Goal: Information Seeking & Learning: Learn about a topic

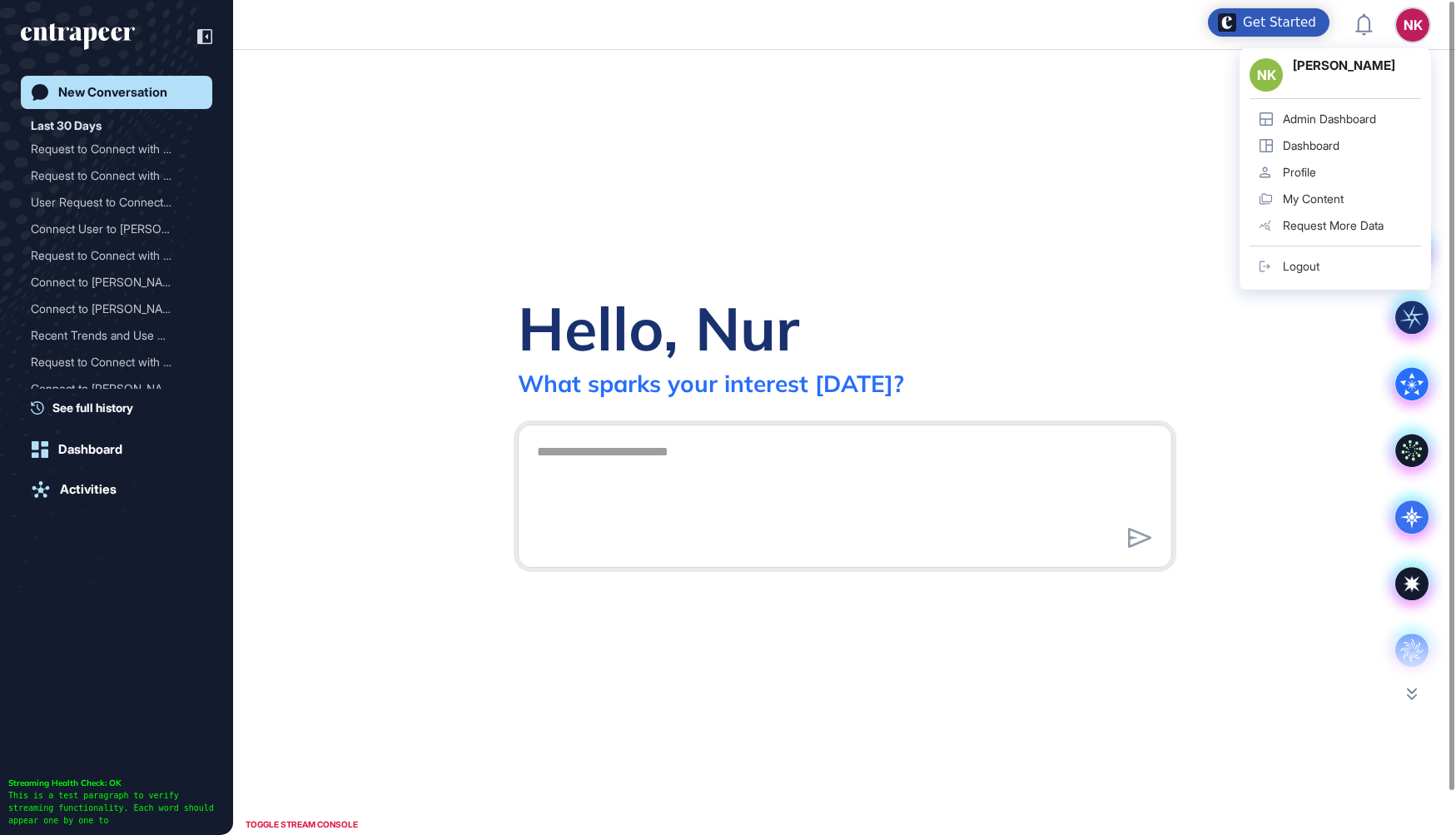
click at [1325, 125] on div "Admin Dashboard" at bounding box center [1330, 118] width 93 height 13
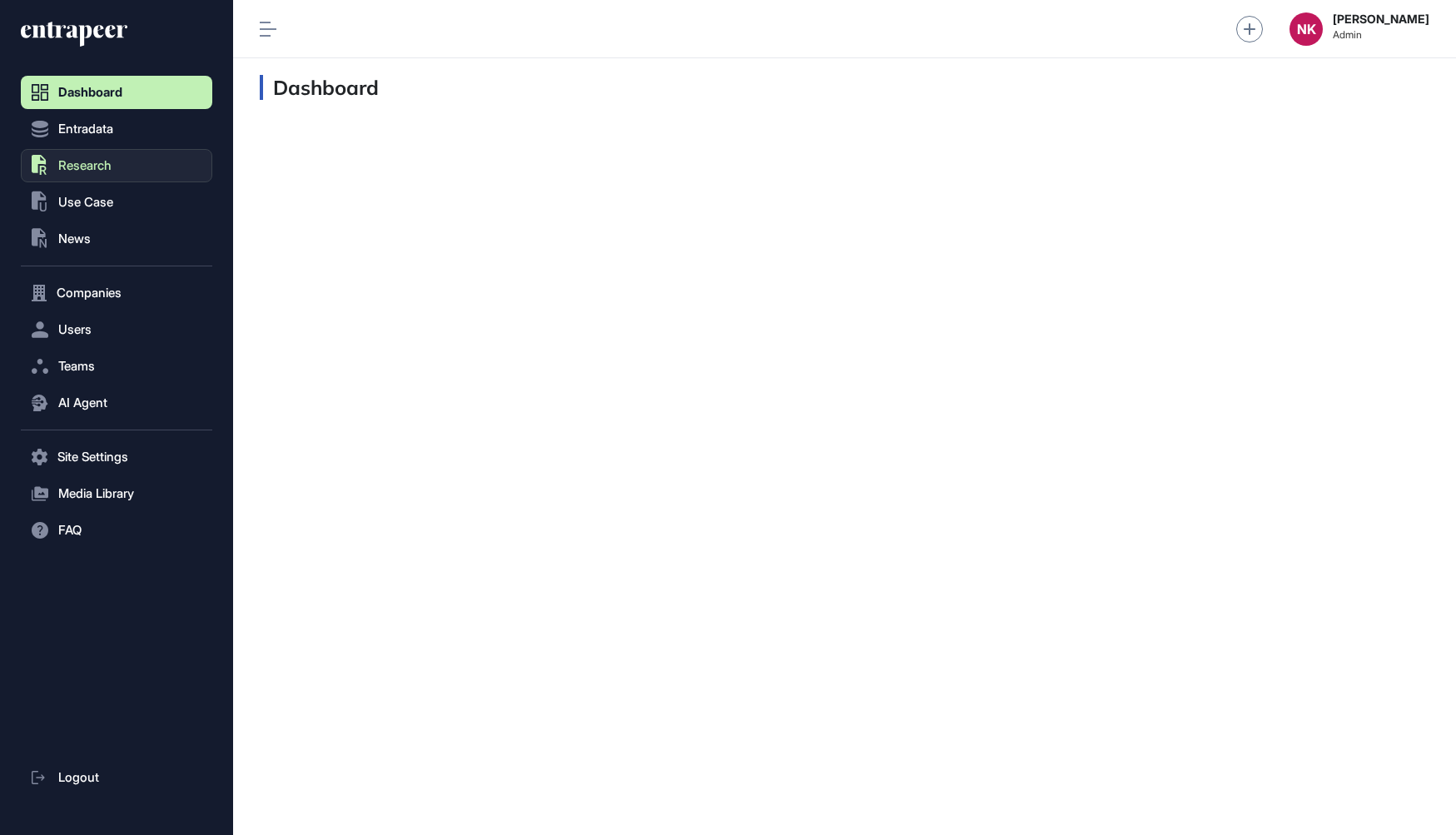
click at [92, 167] on span "Research" at bounding box center [85, 165] width 54 height 13
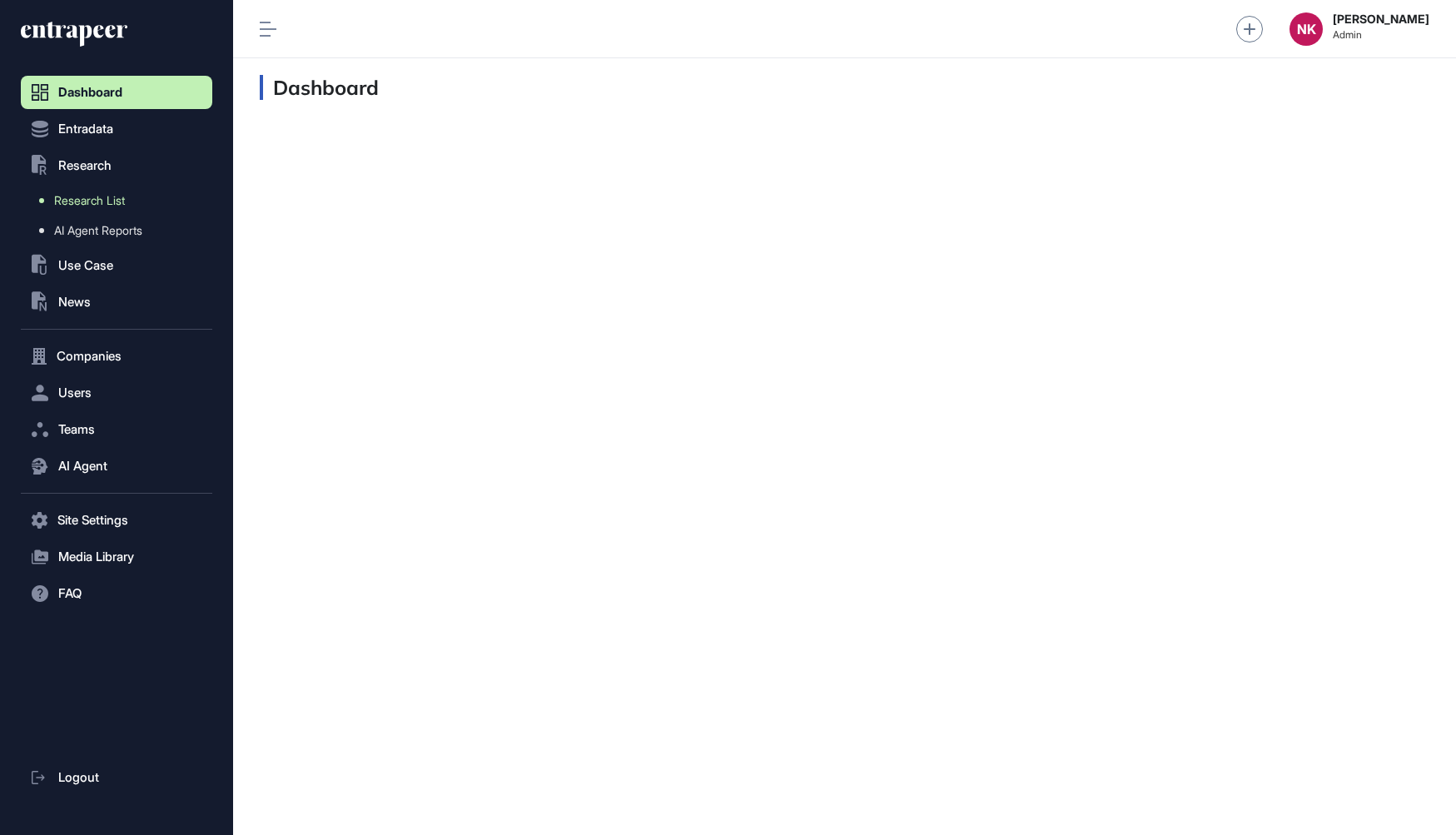
click at [98, 198] on span "Research List" at bounding box center [90, 200] width 71 height 13
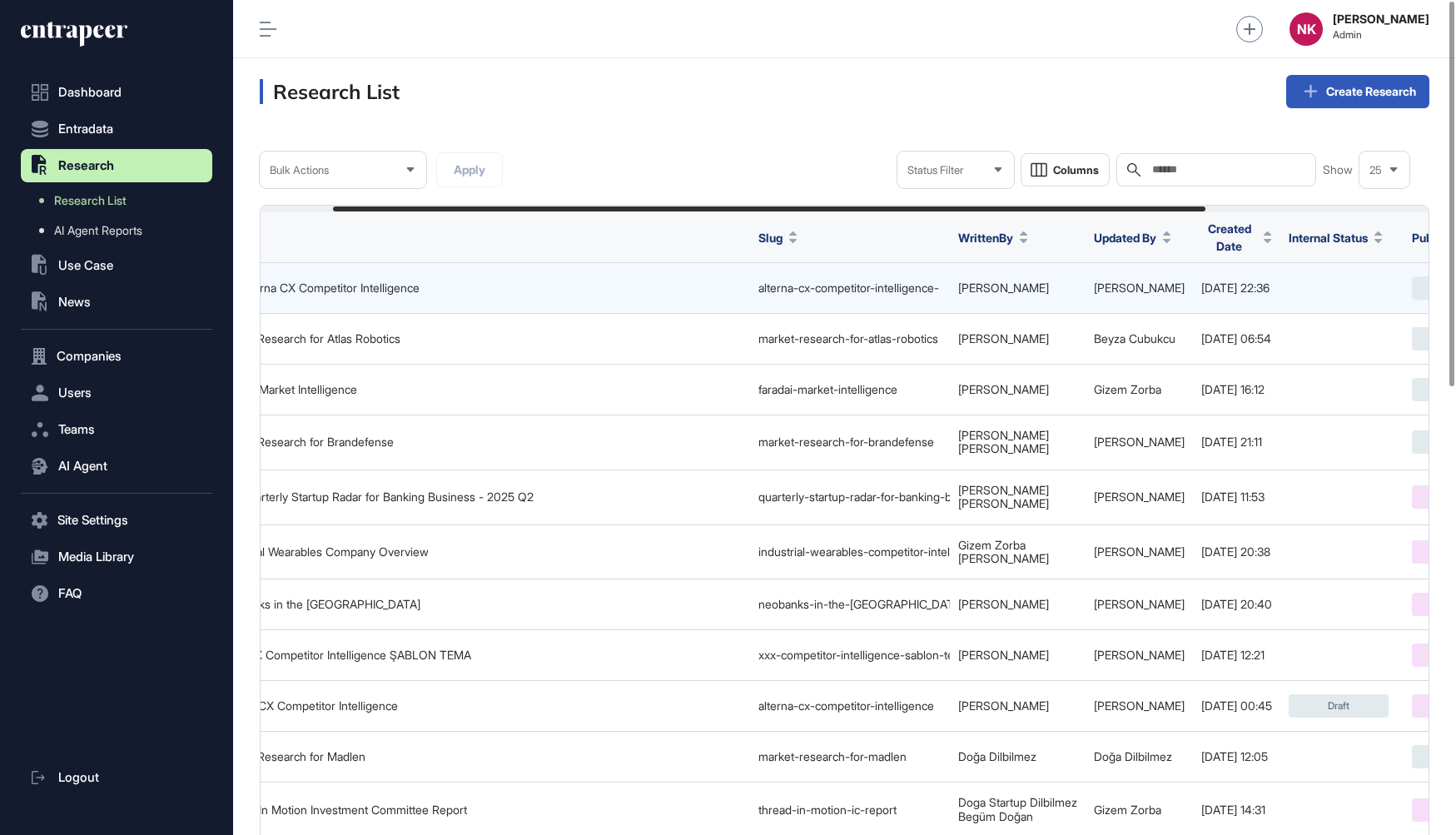
scroll to position [0, 399]
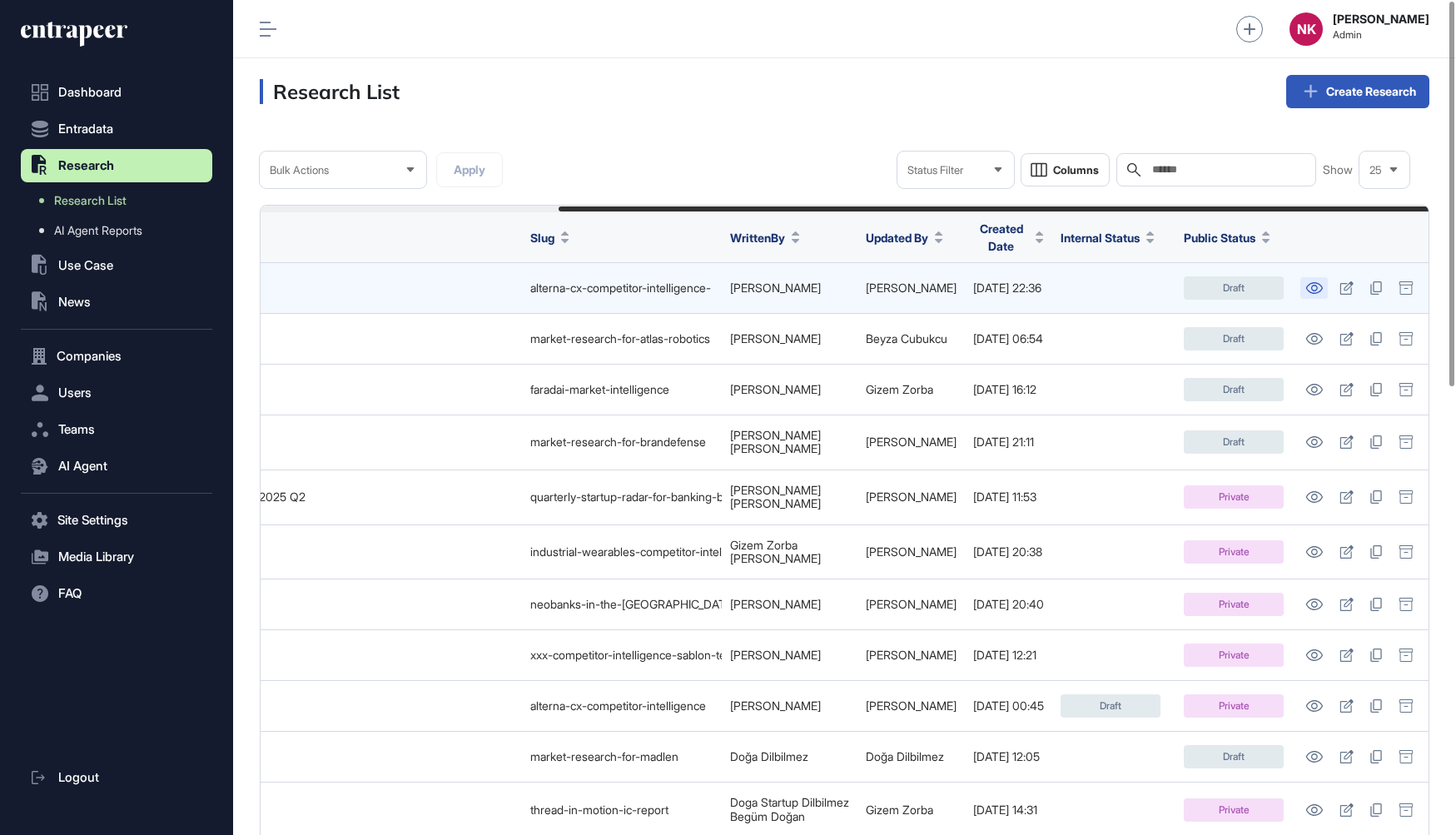
click at [1314, 282] on icon at bounding box center [1314, 288] width 17 height 11
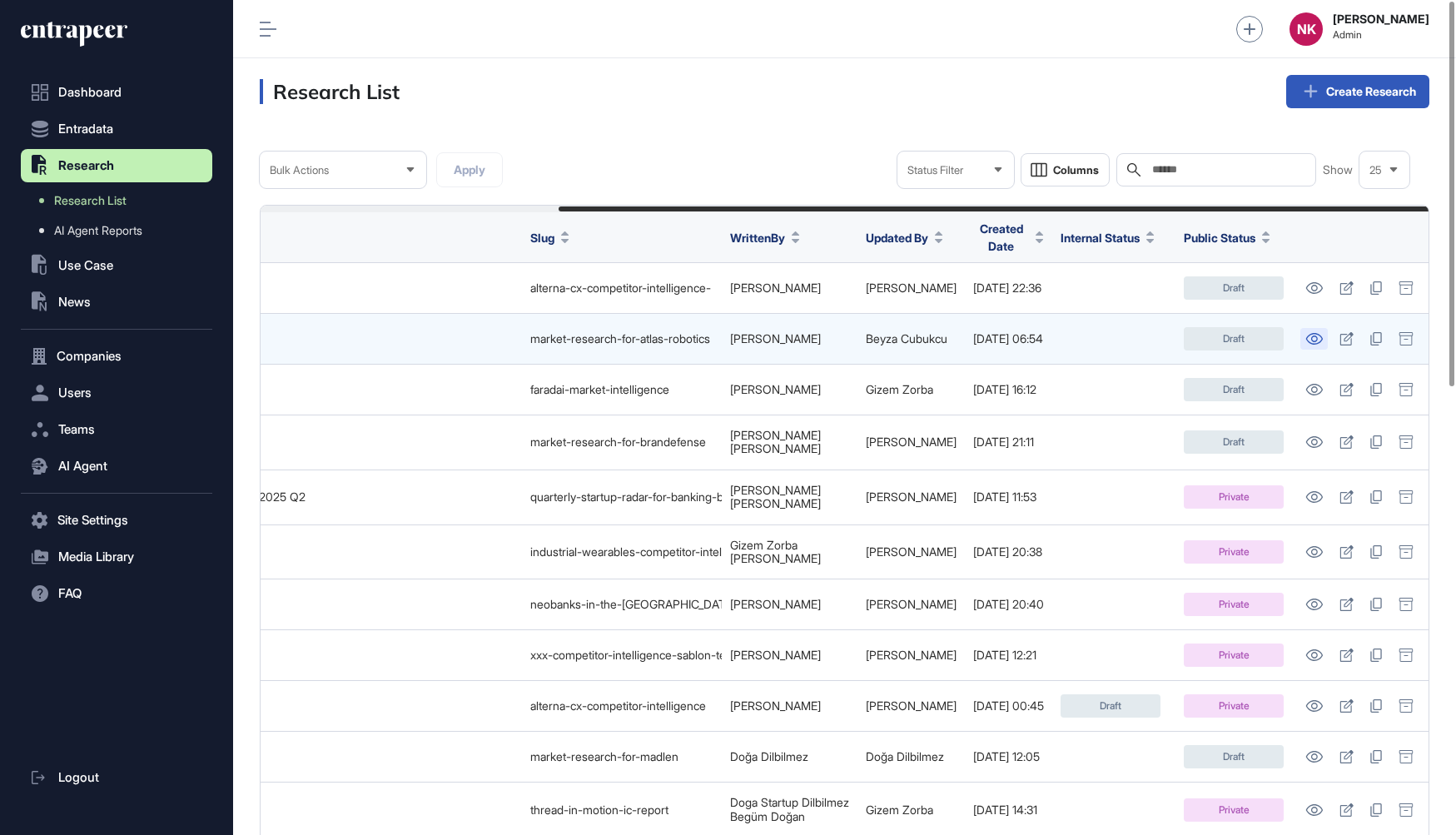
click at [1314, 333] on icon at bounding box center [1314, 338] width 17 height 11
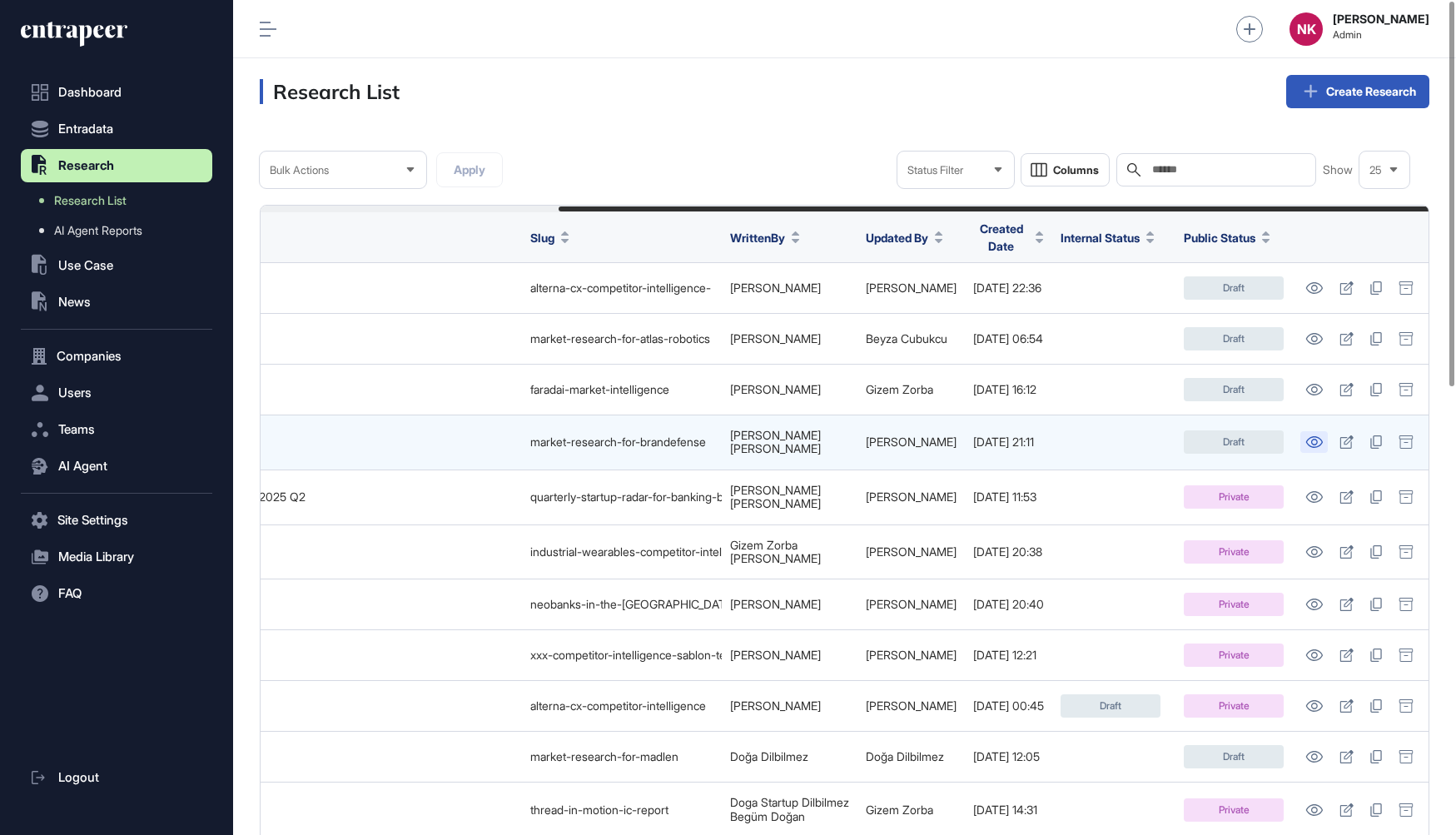
click at [1315, 437] on icon at bounding box center [1314, 441] width 16 height 11
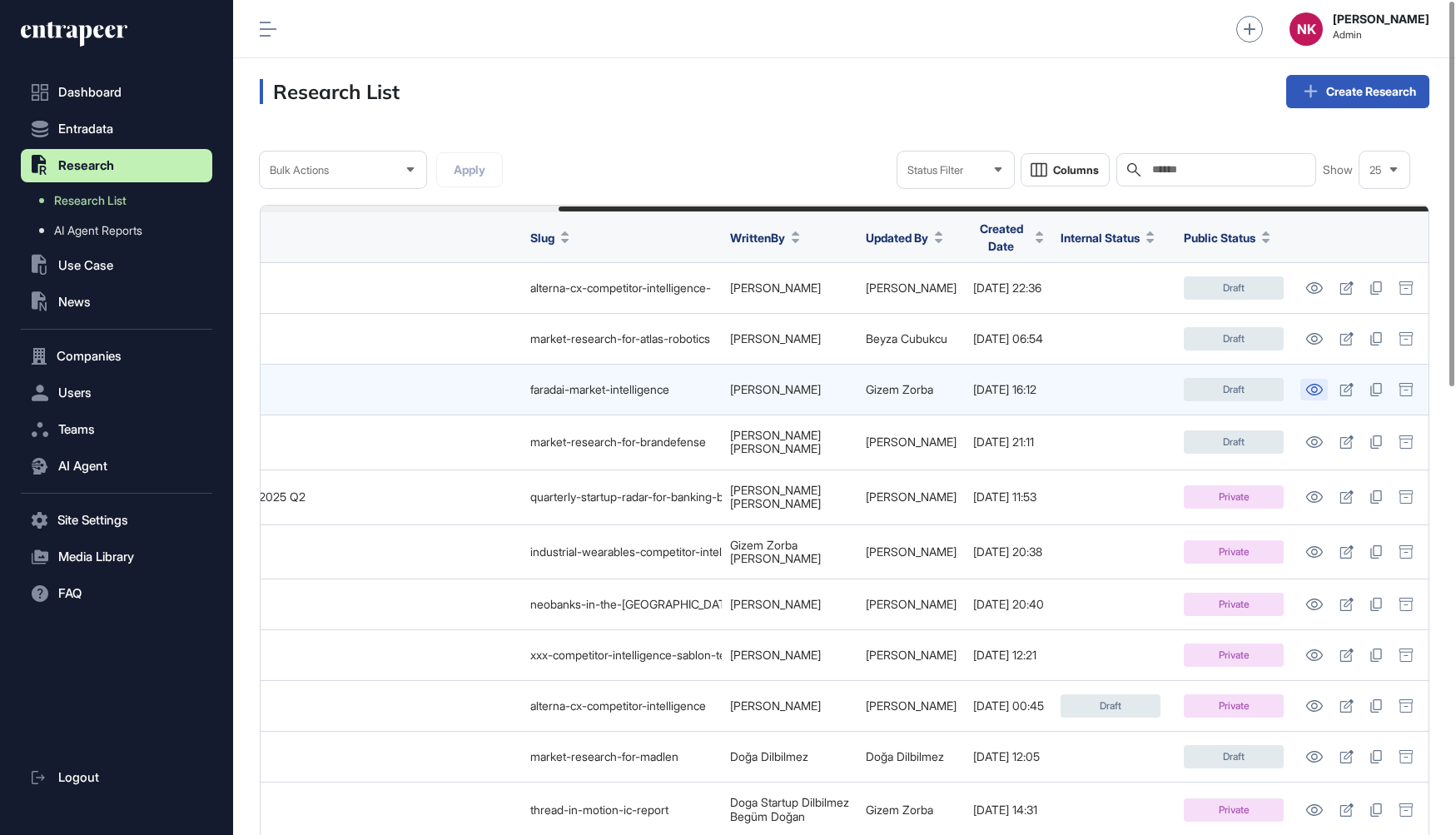
click at [1310, 384] on icon at bounding box center [1314, 389] width 17 height 11
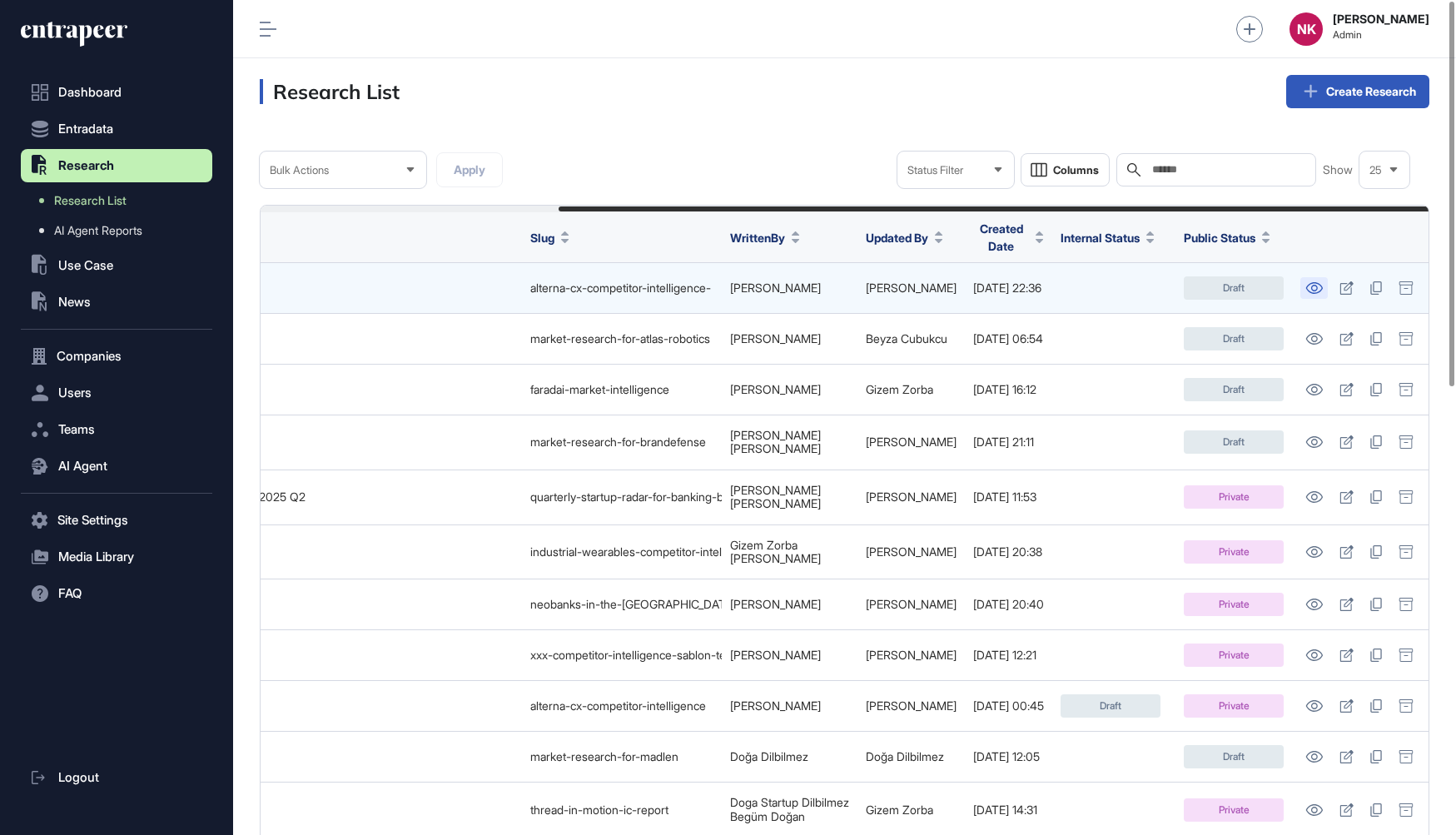
click at [1316, 282] on icon at bounding box center [1314, 288] width 16 height 11
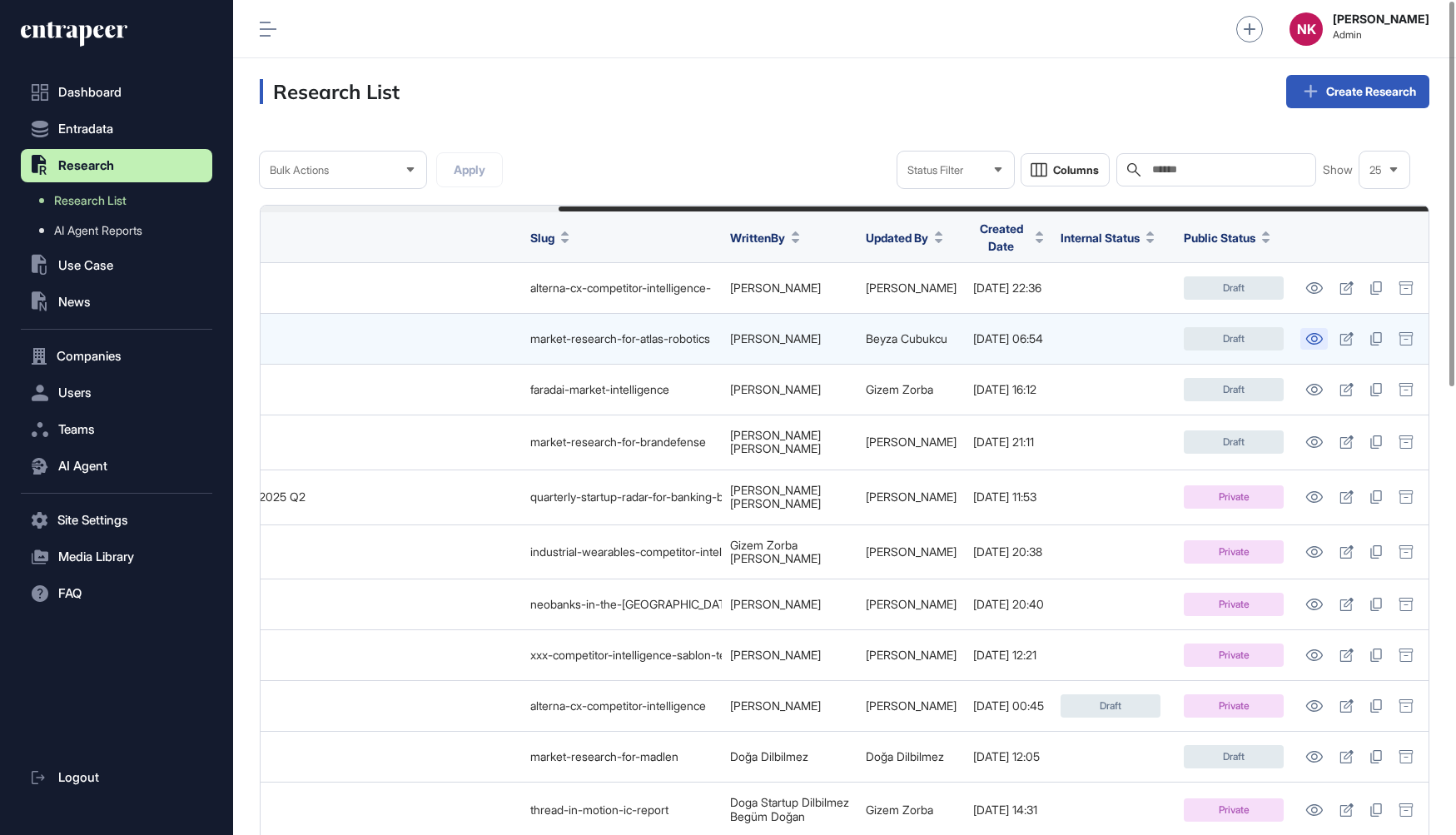
click at [1316, 334] on icon at bounding box center [1314, 338] width 17 height 11
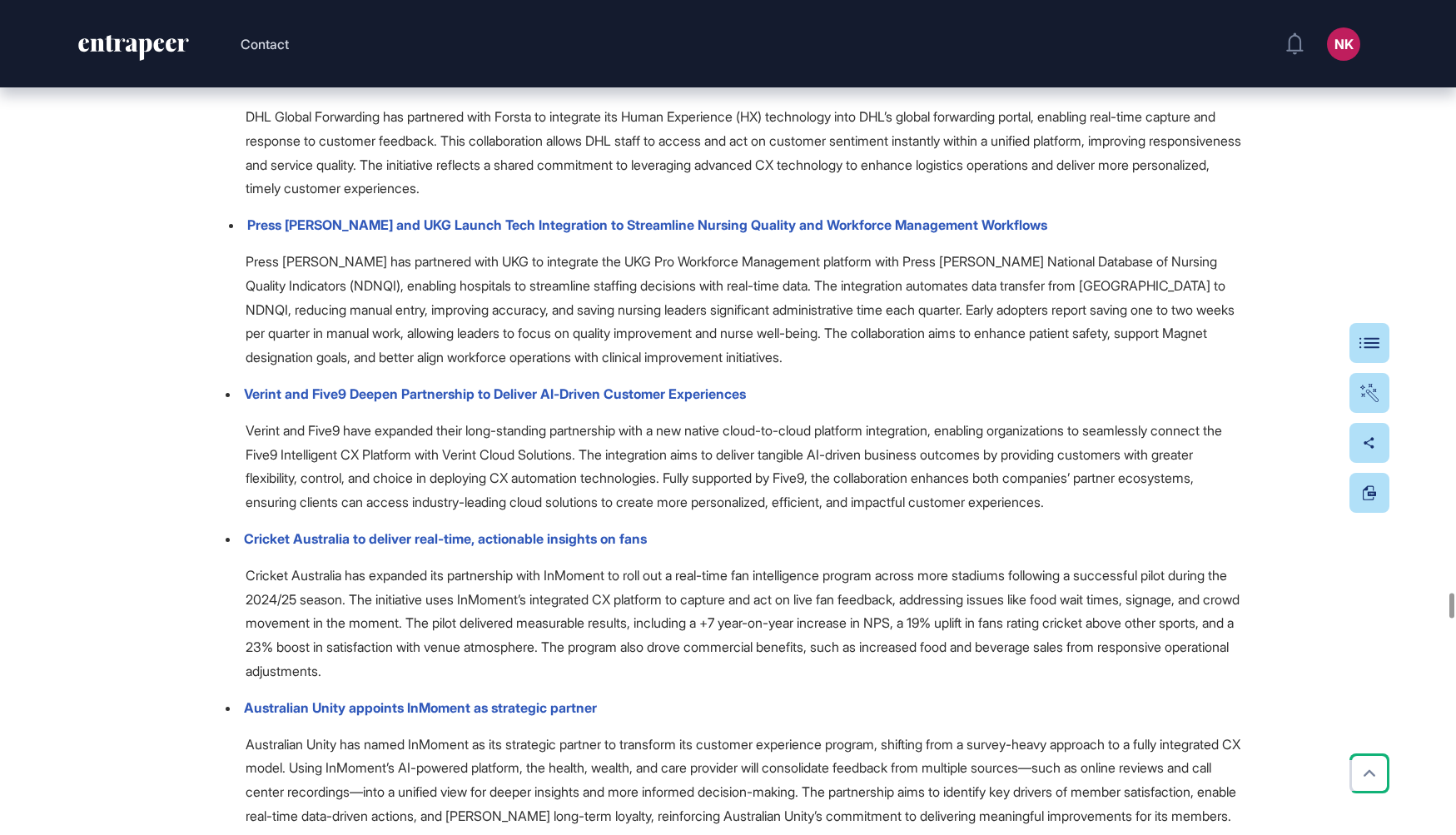
scroll to position [54774, 0]
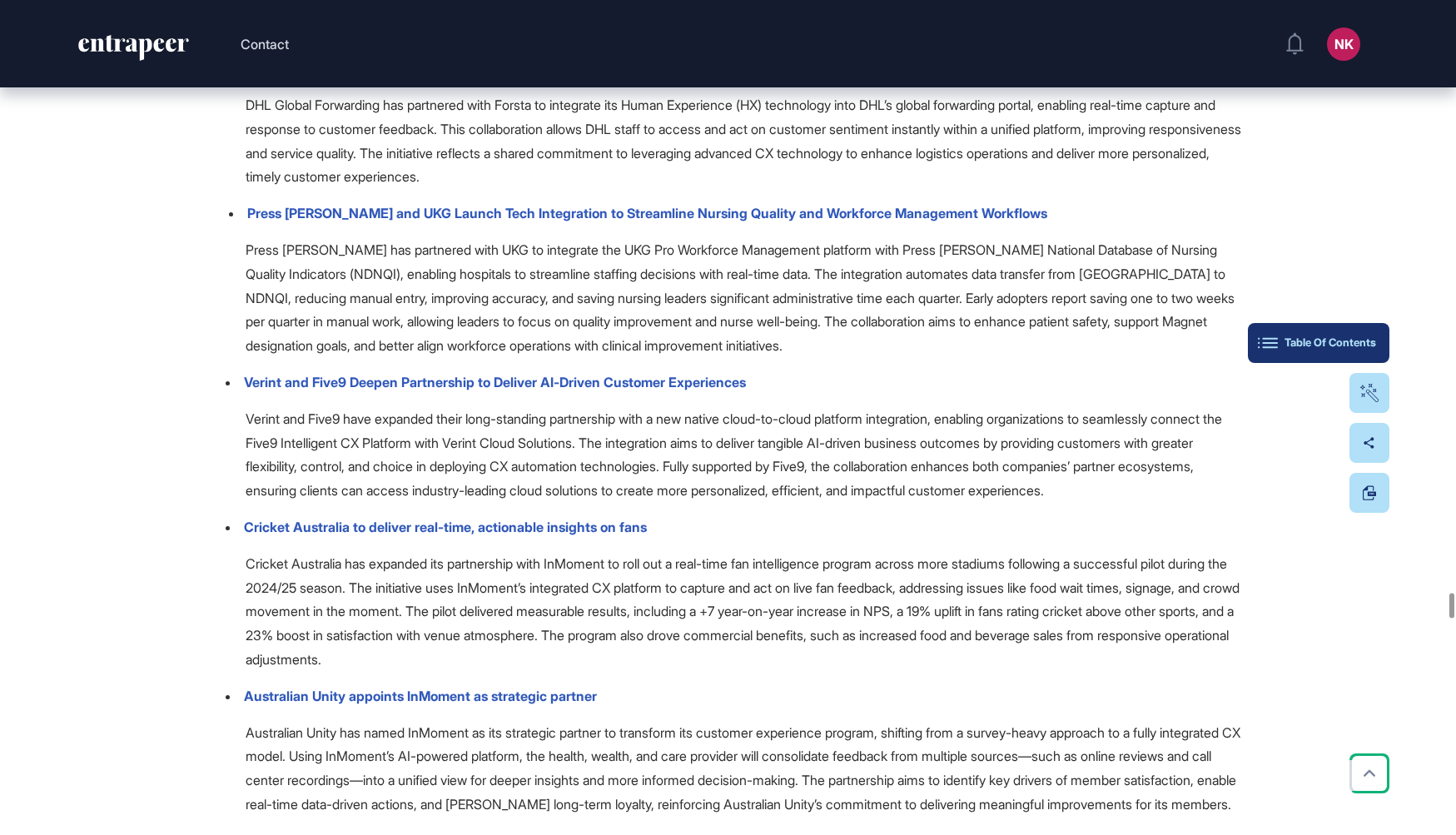
click at [1370, 333] on button "Table Of Contents" at bounding box center [1319, 343] width 142 height 40
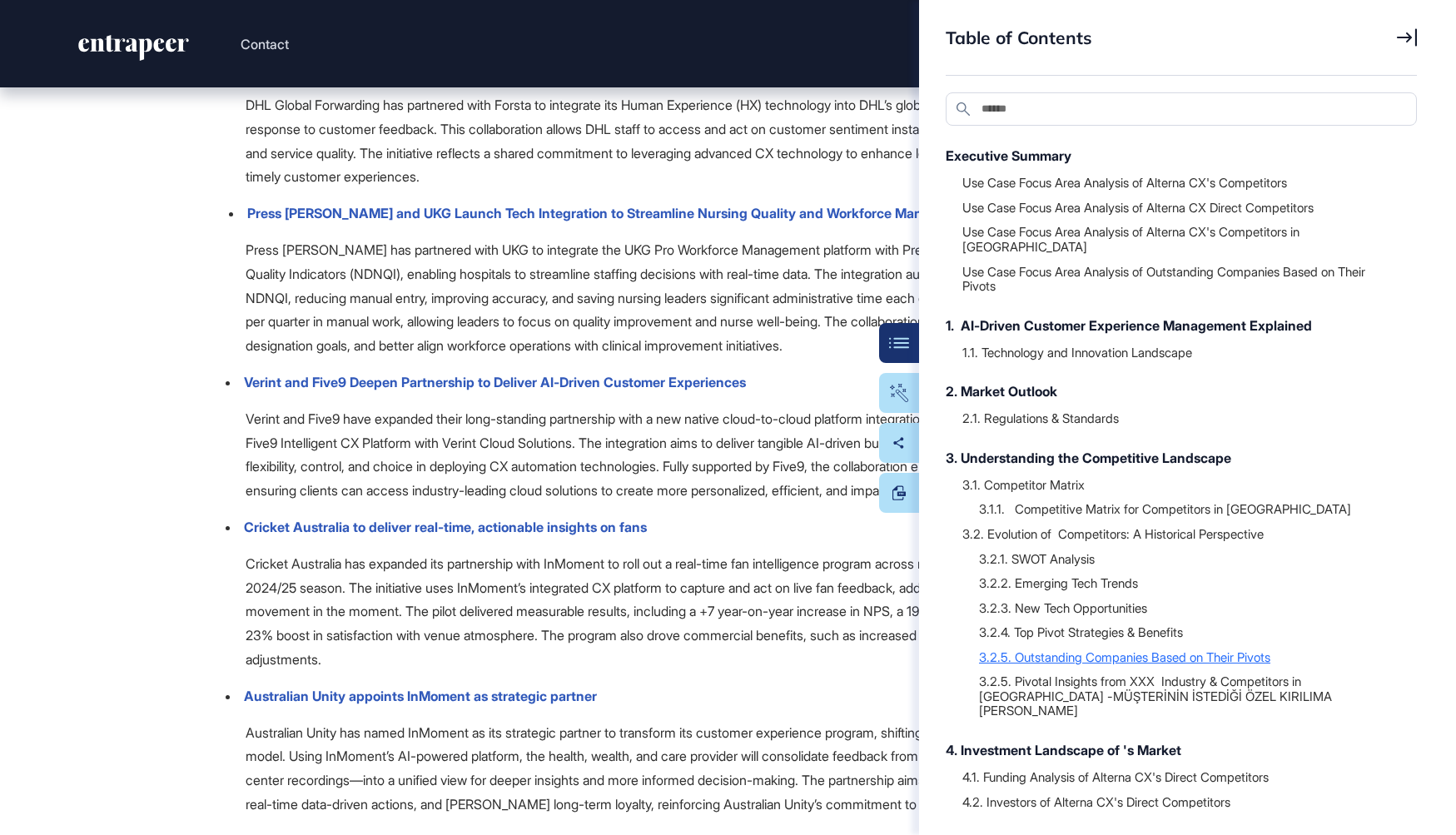
scroll to position [251, 0]
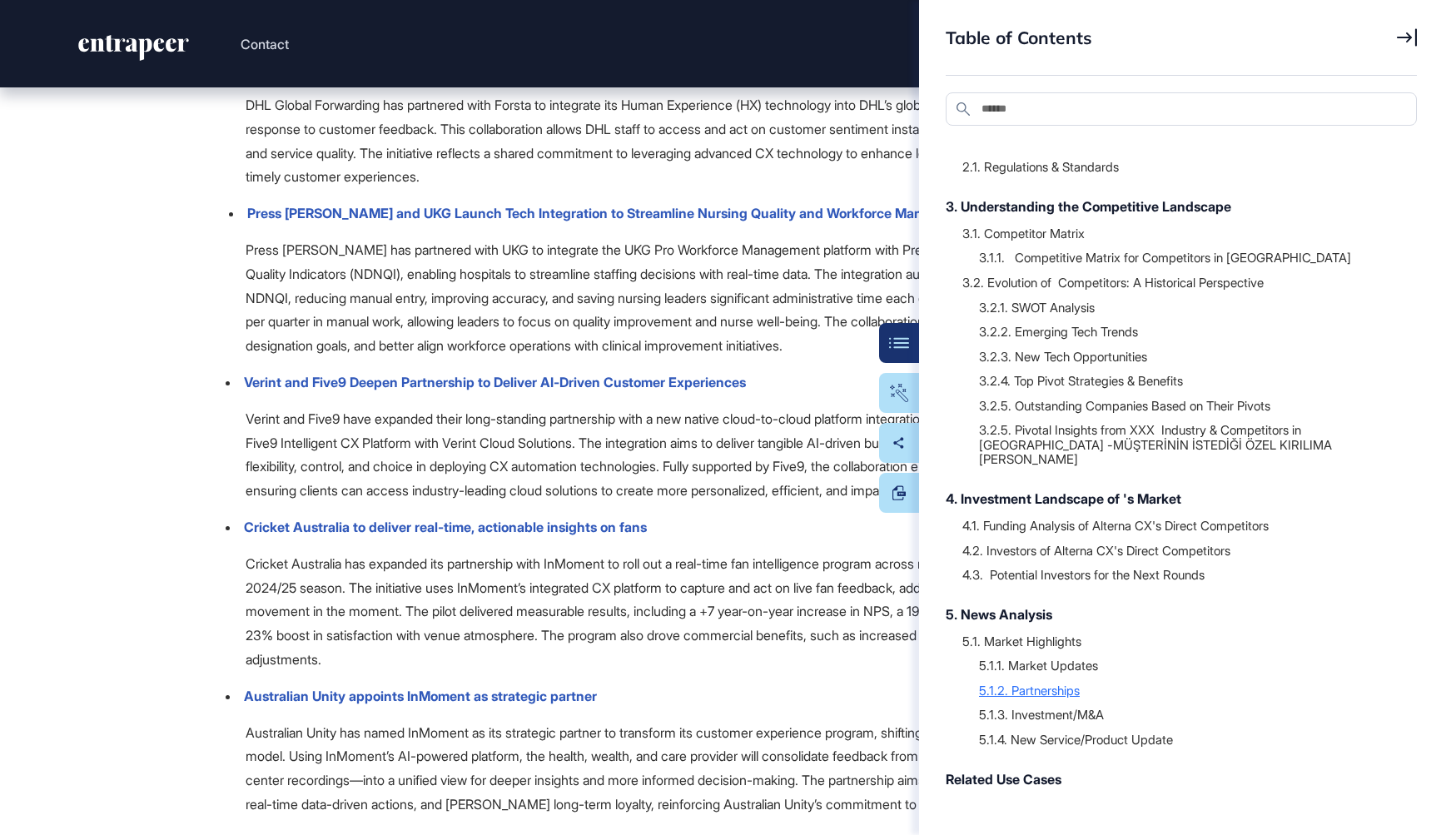
click at [1065, 682] on div "5.1.2. Partnerships" at bounding box center [1190, 690] width 421 height 16
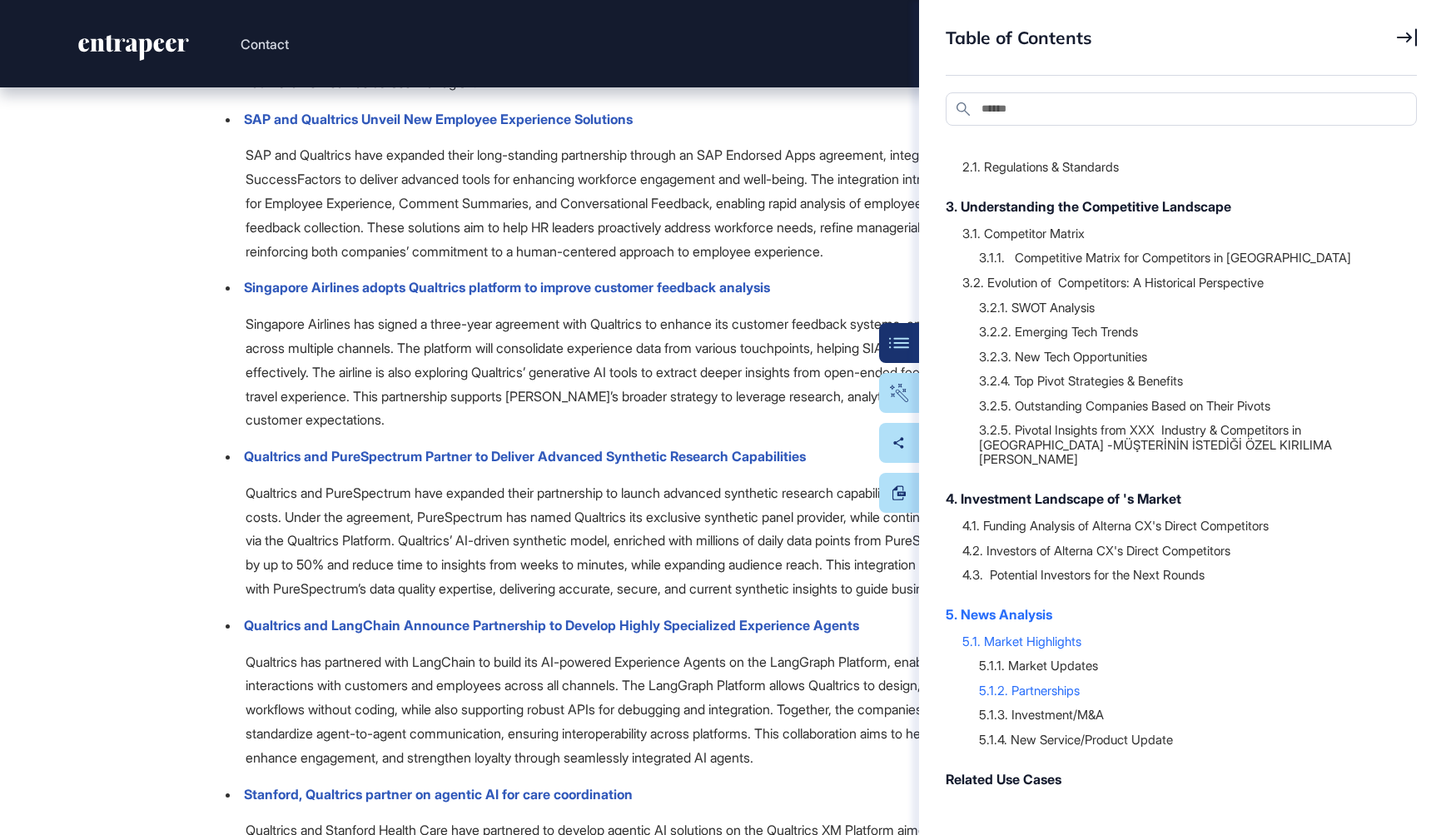
scroll to position [56070, 0]
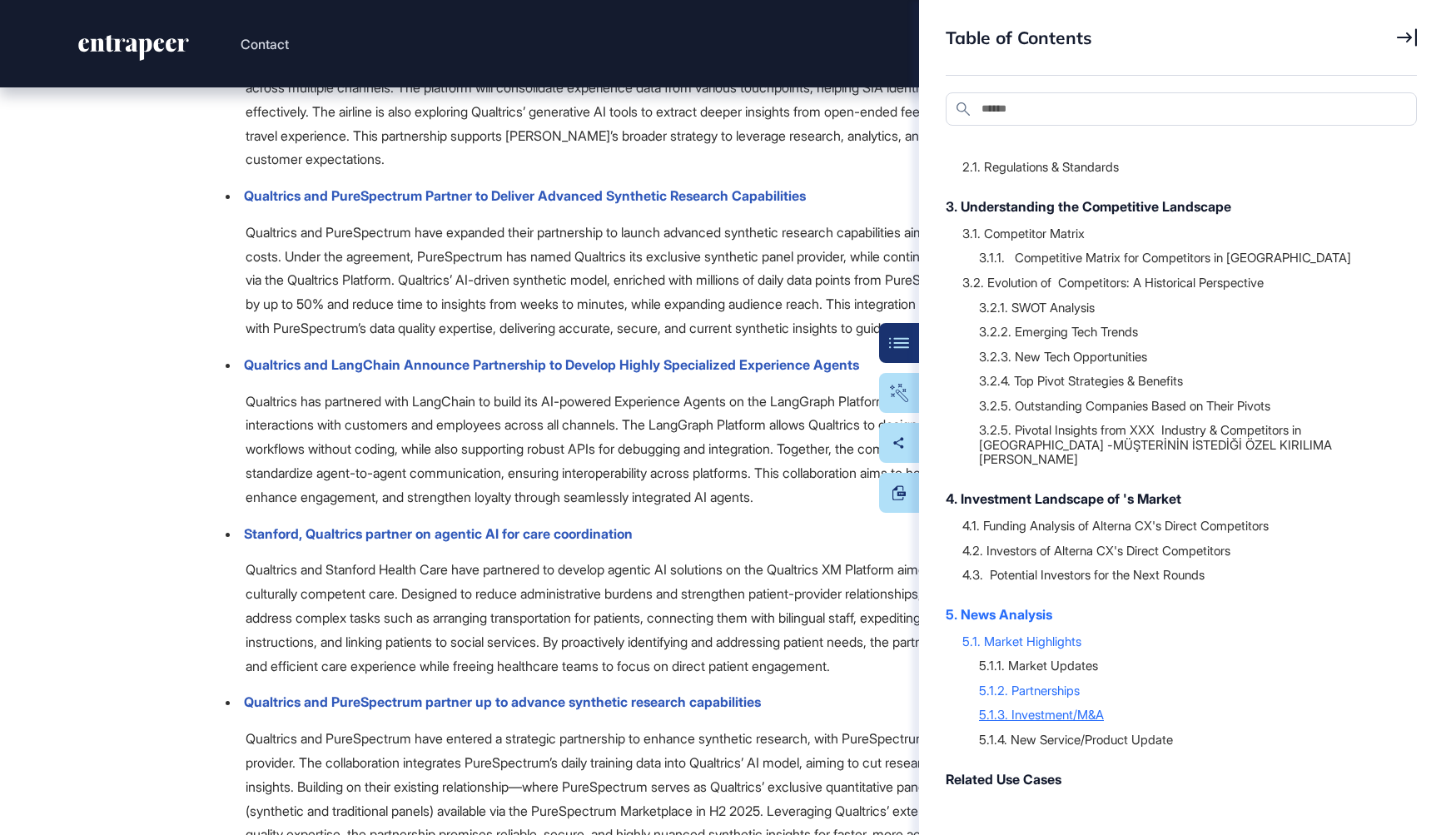
click at [1053, 706] on div "5.1.3. Investment/M&A" at bounding box center [1190, 714] width 421 height 16
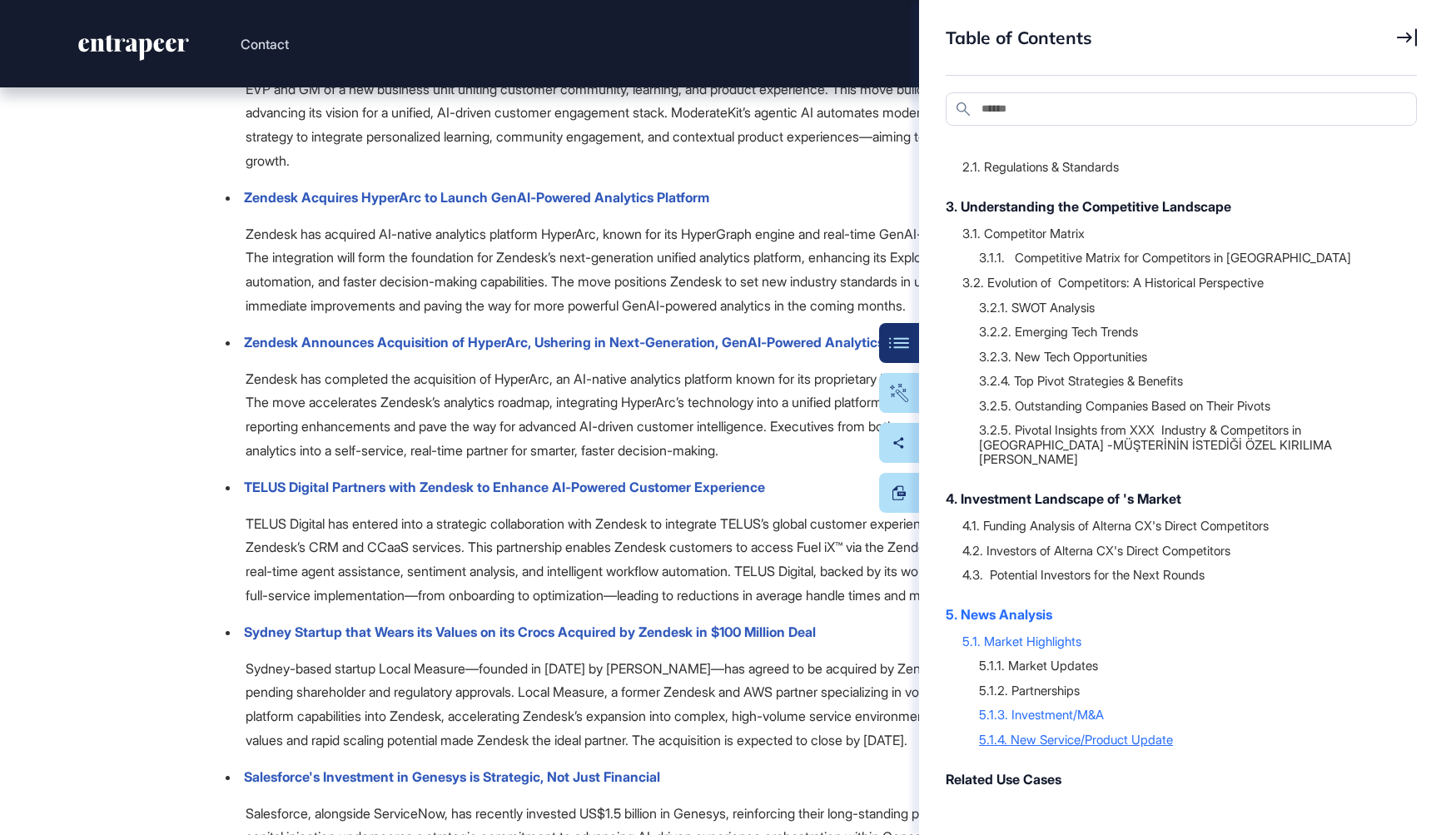
click at [1045, 731] on div "5.1.4. New Service/Product Update" at bounding box center [1190, 739] width 421 height 16
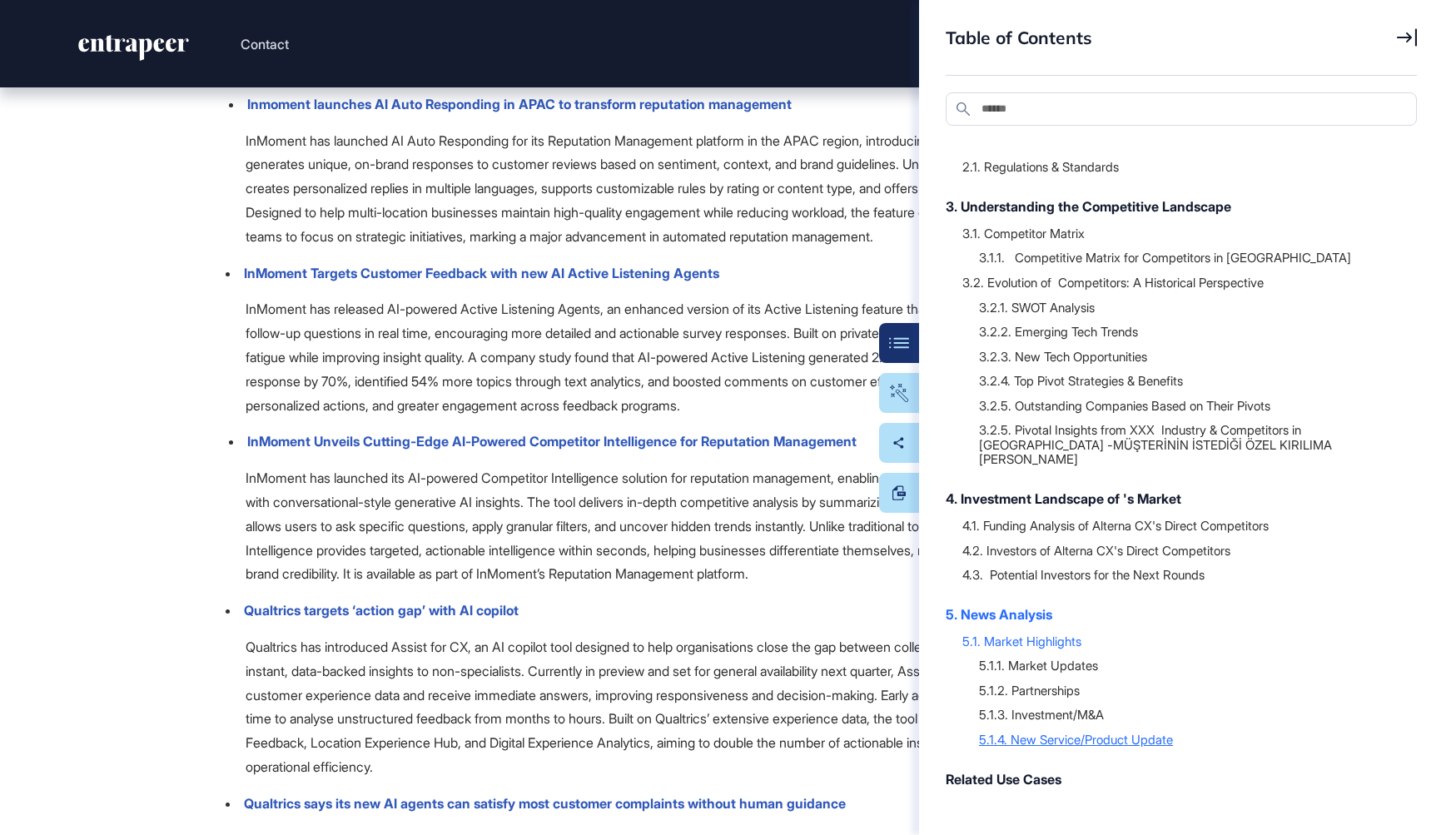
scroll to position [66197, 0]
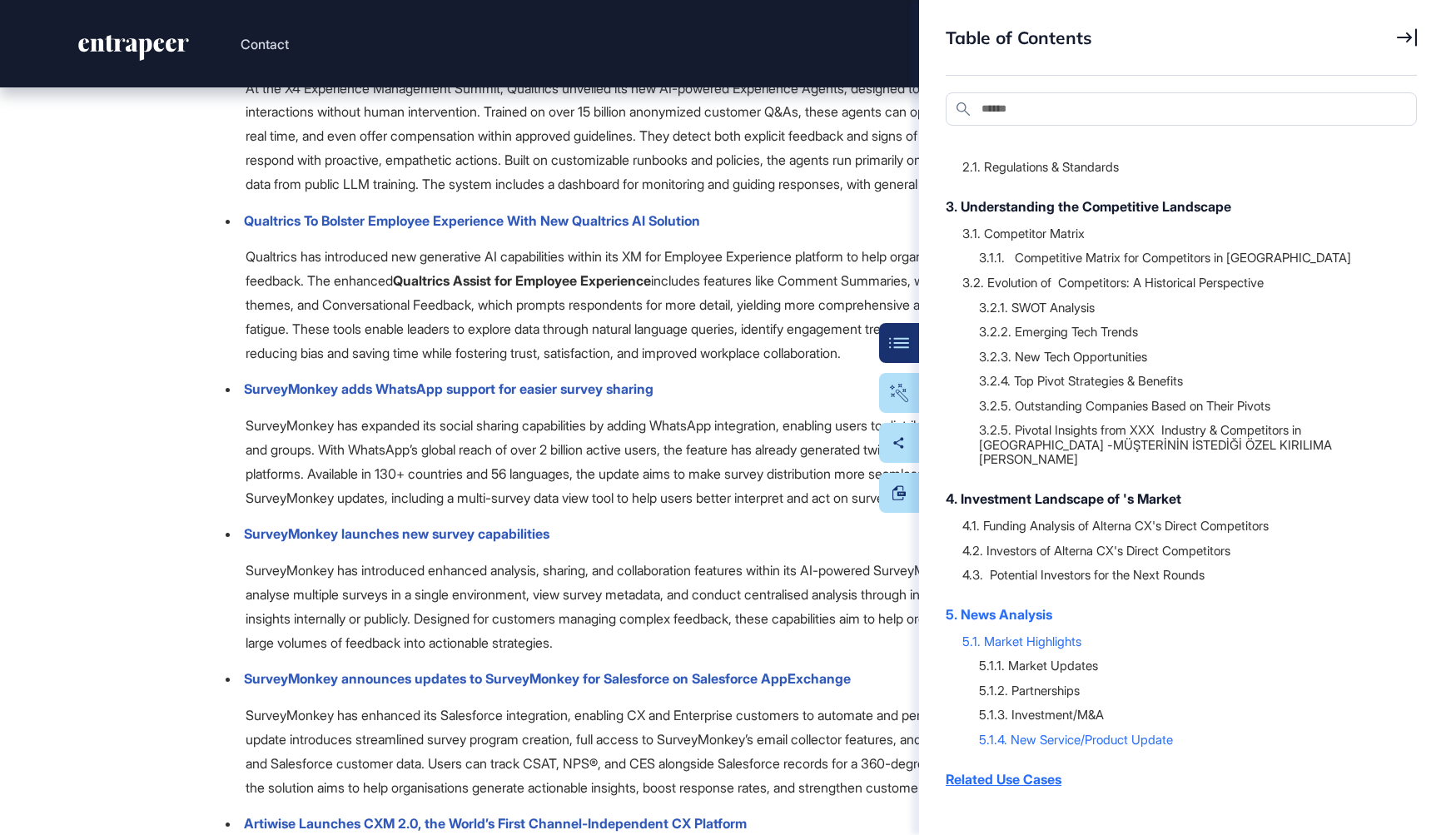
click at [1027, 769] on div "Related Use Cases" at bounding box center [1173, 779] width 454 height 20
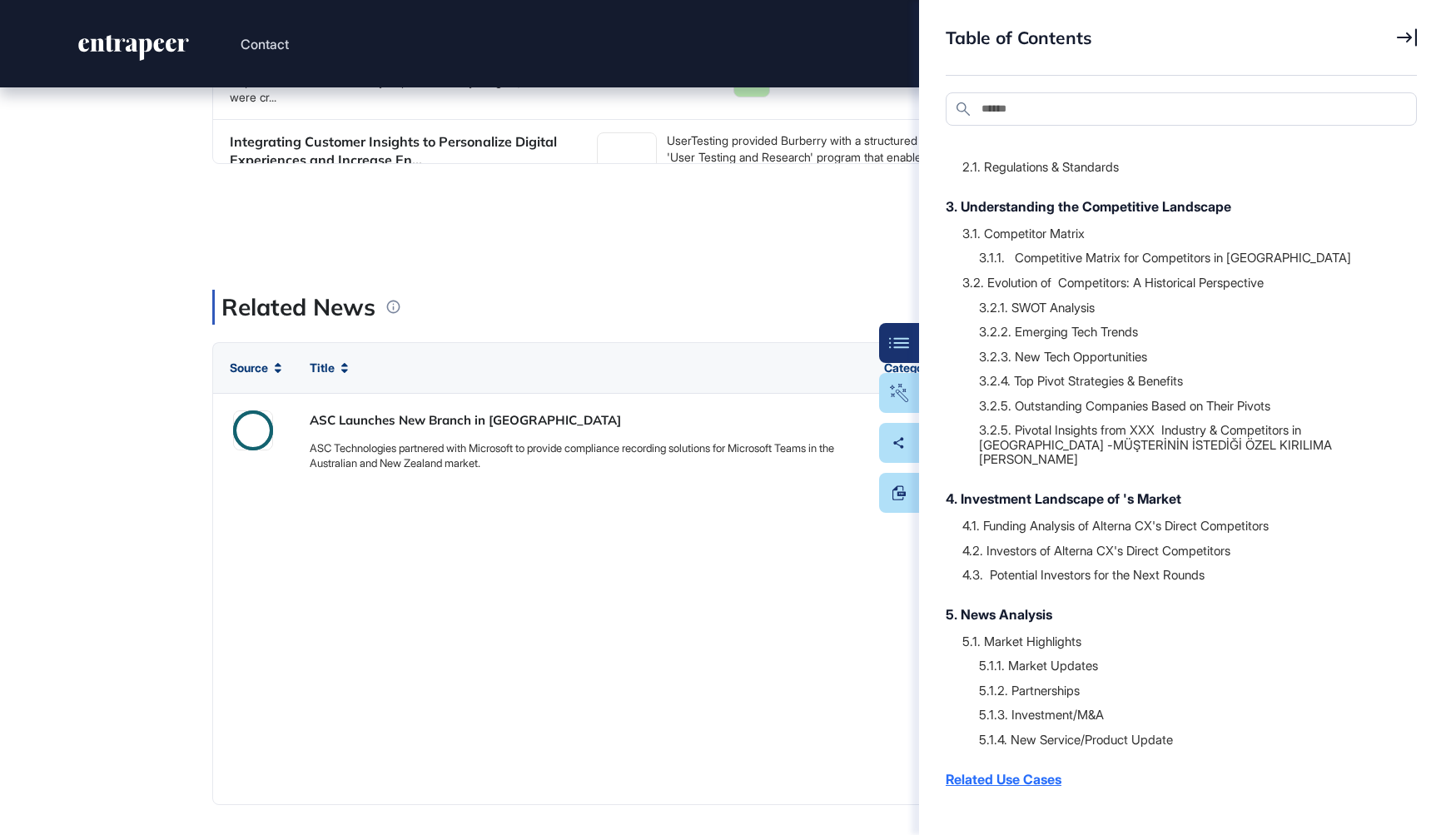
scroll to position [74015, 0]
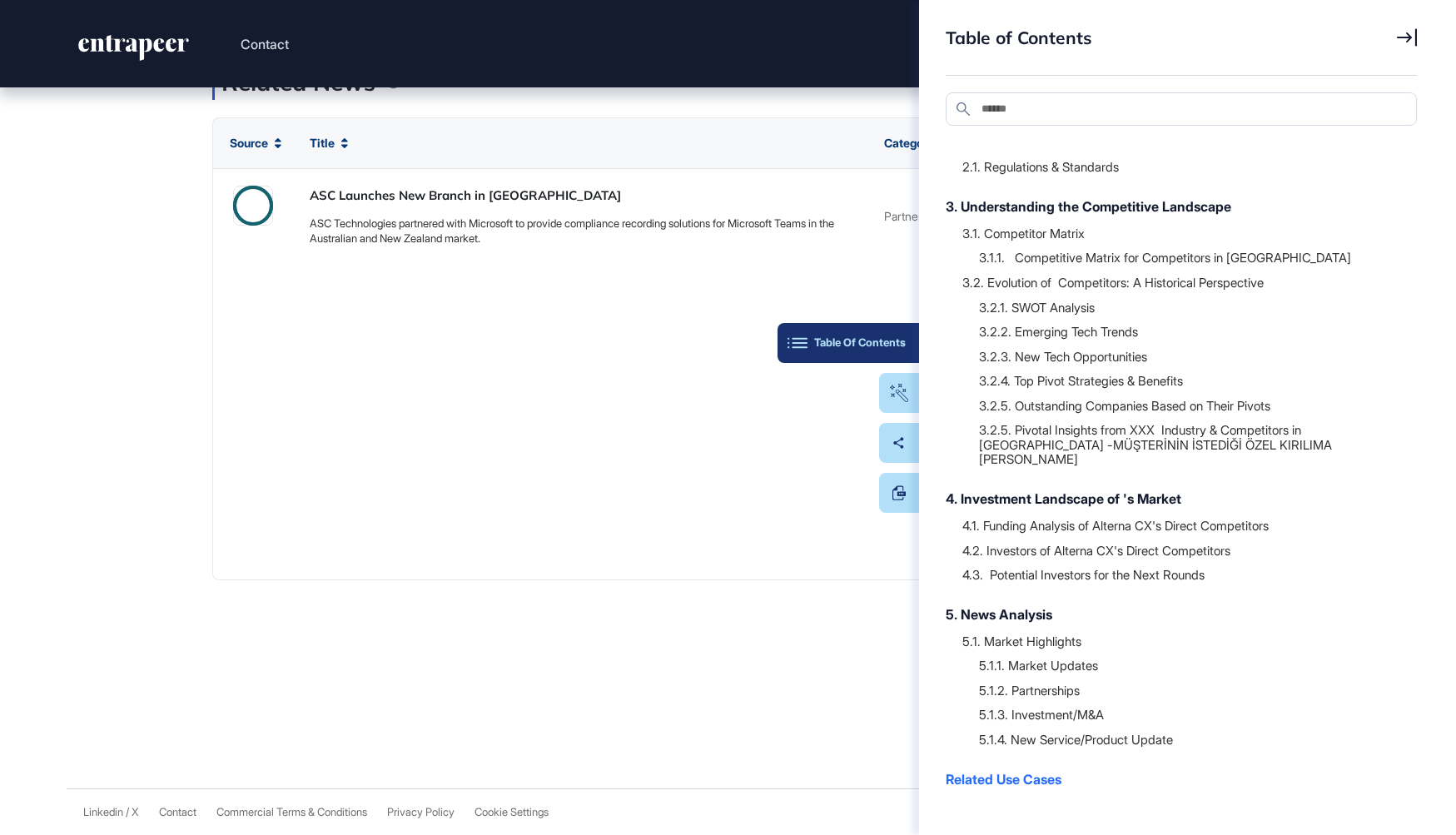
click at [898, 332] on button "Table Of Contents" at bounding box center [849, 343] width 142 height 40
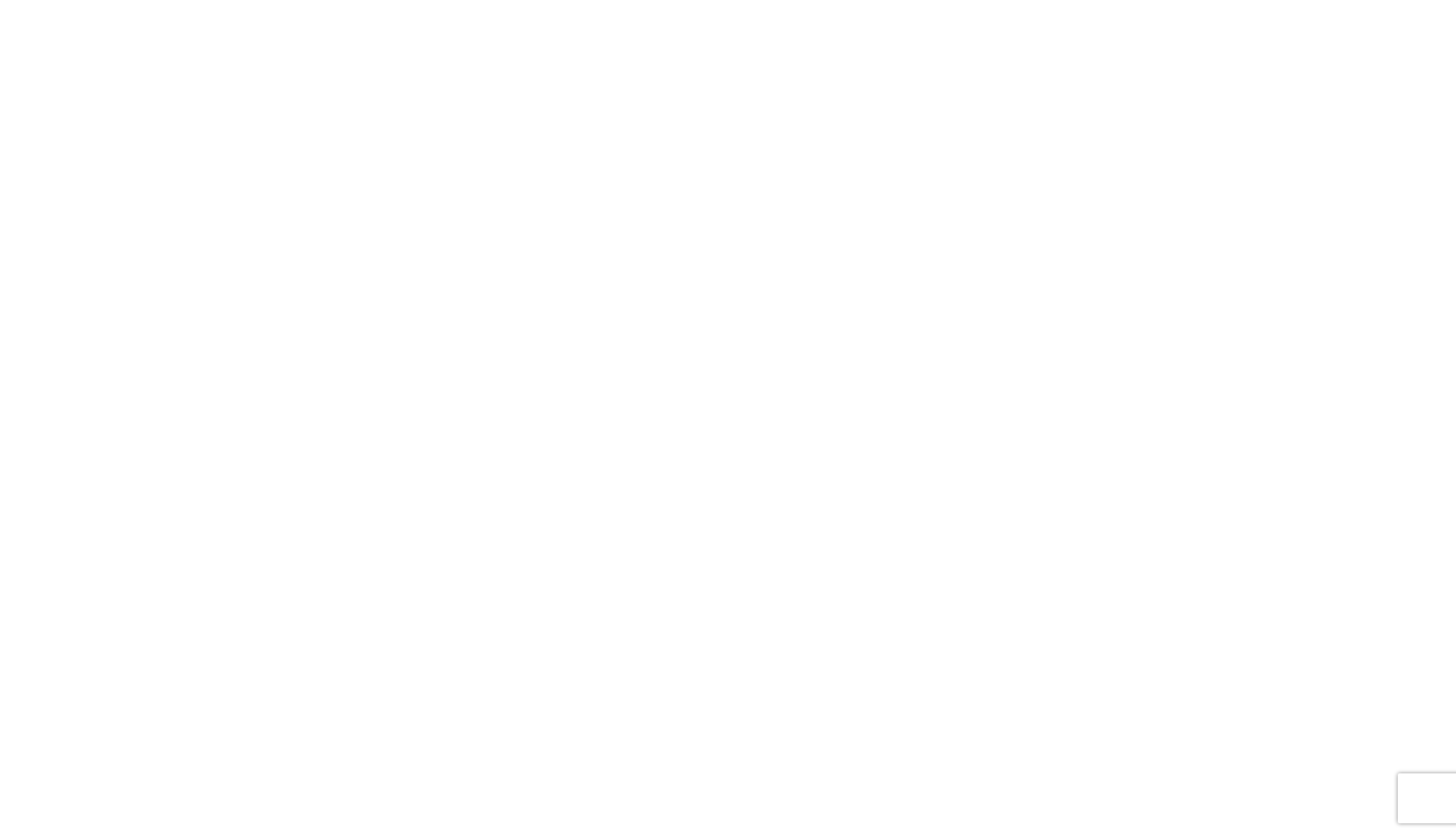
scroll to position [17961, 0]
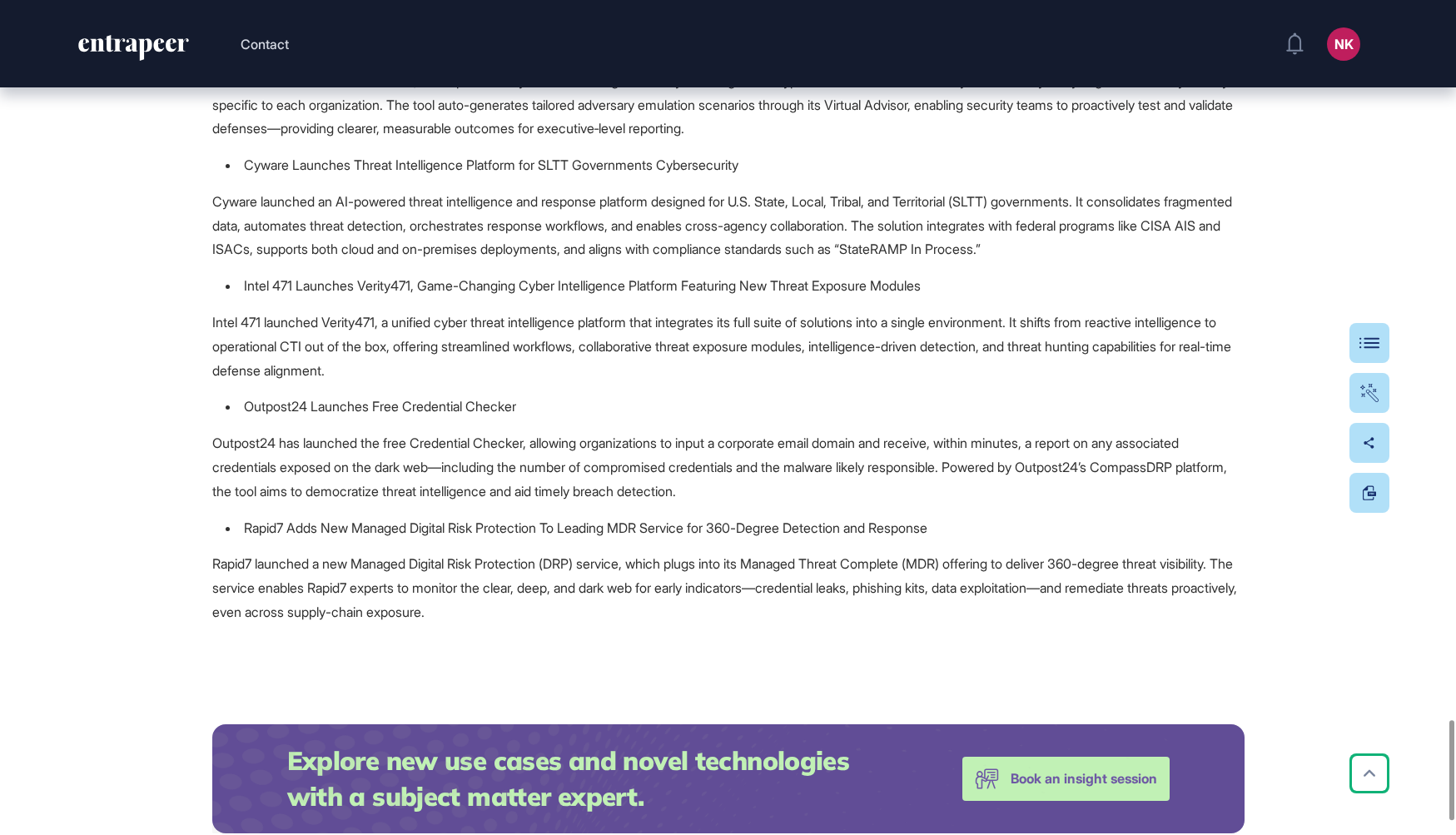
scroll to position [5986, 0]
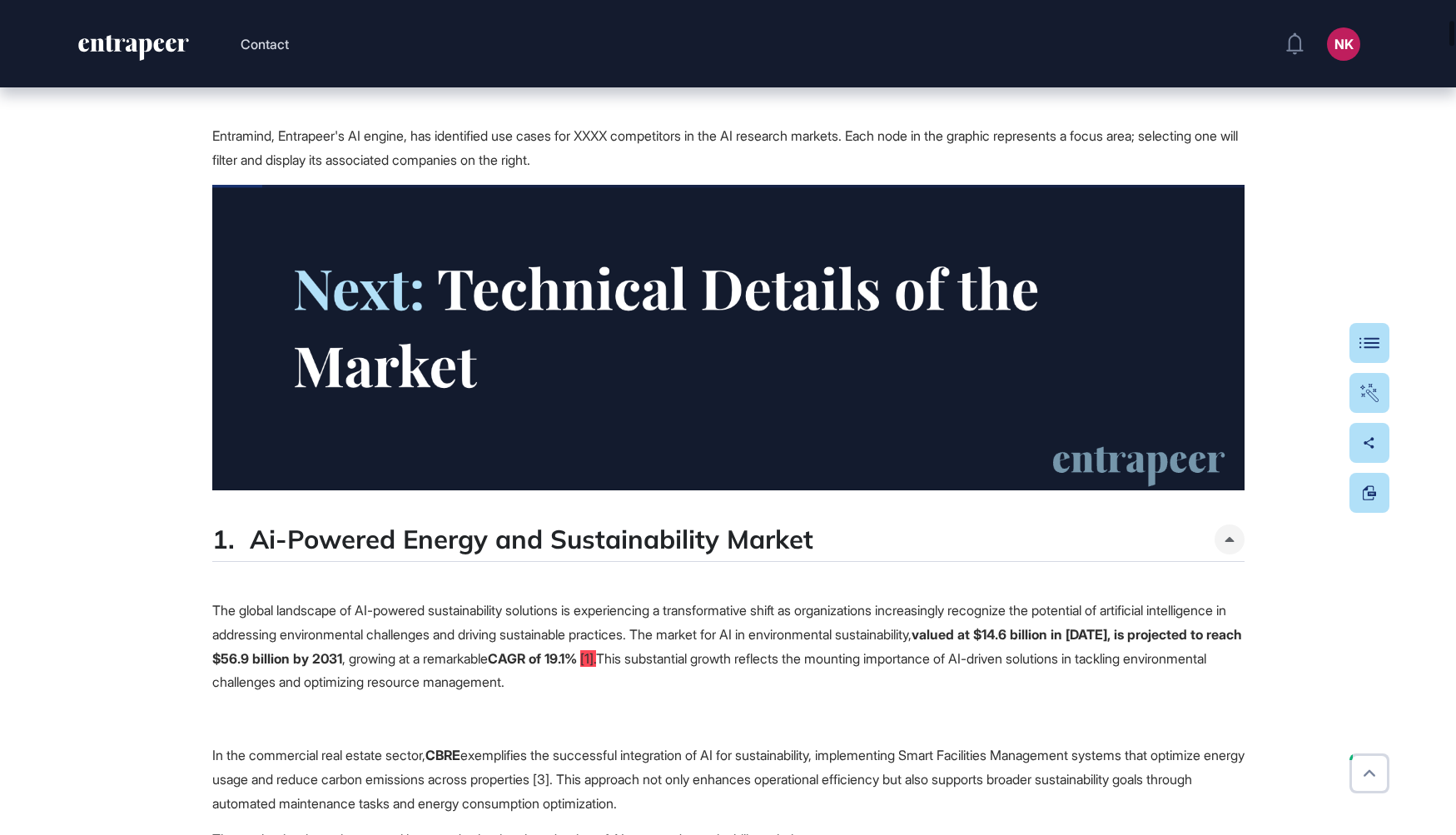
scroll to position [1065, 0]
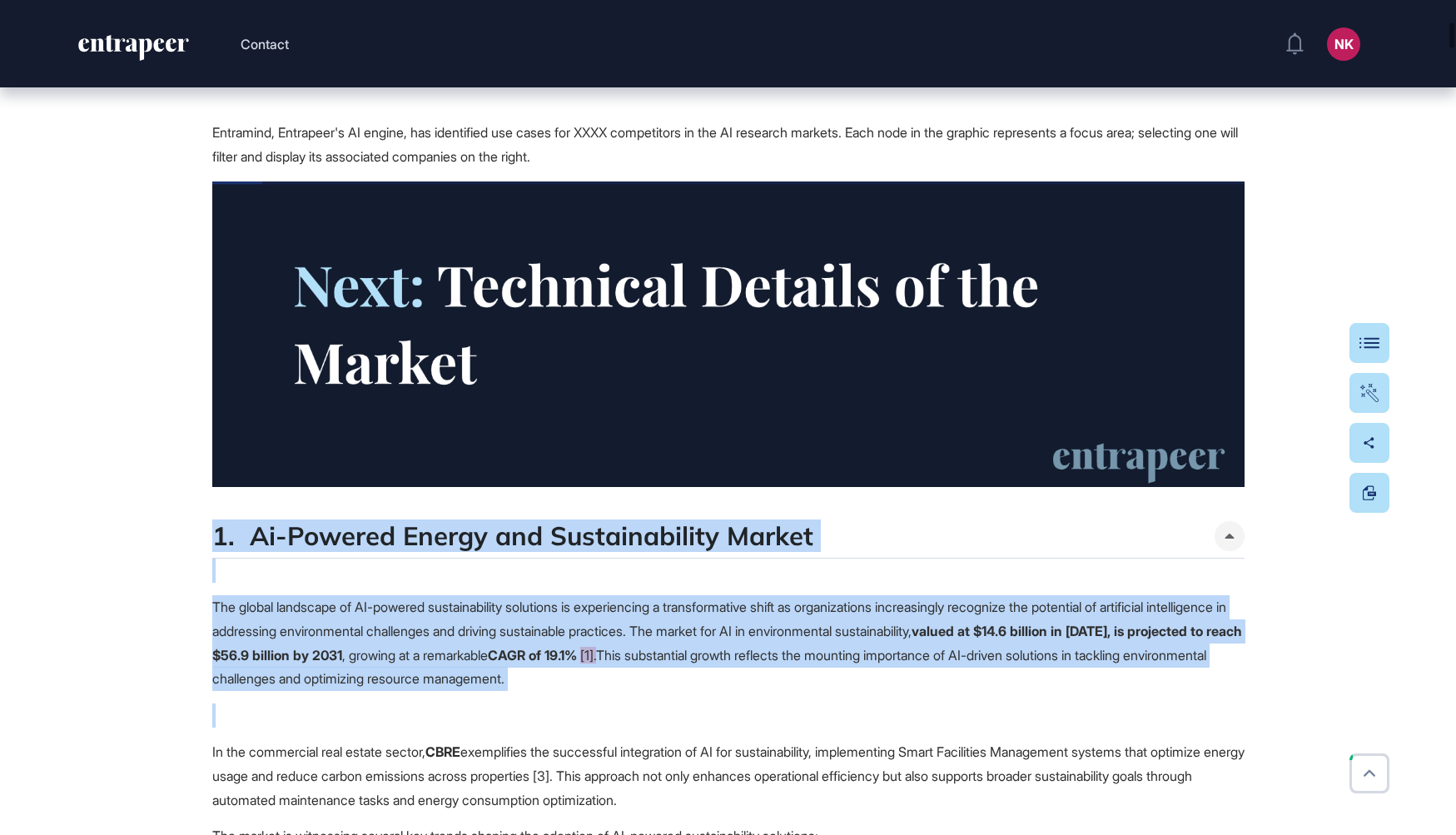
drag, startPoint x: 179, startPoint y: 523, endPoint x: 777, endPoint y: 711, distance: 626.9
copy div "1. Ai-Powered Energy and Sustainability Market The global landscape of AI-power…"
click at [730, 642] on p "The global landscape of AI-powered sustainability solutions is experiencing a t…" at bounding box center [729, 642] width 1033 height 96
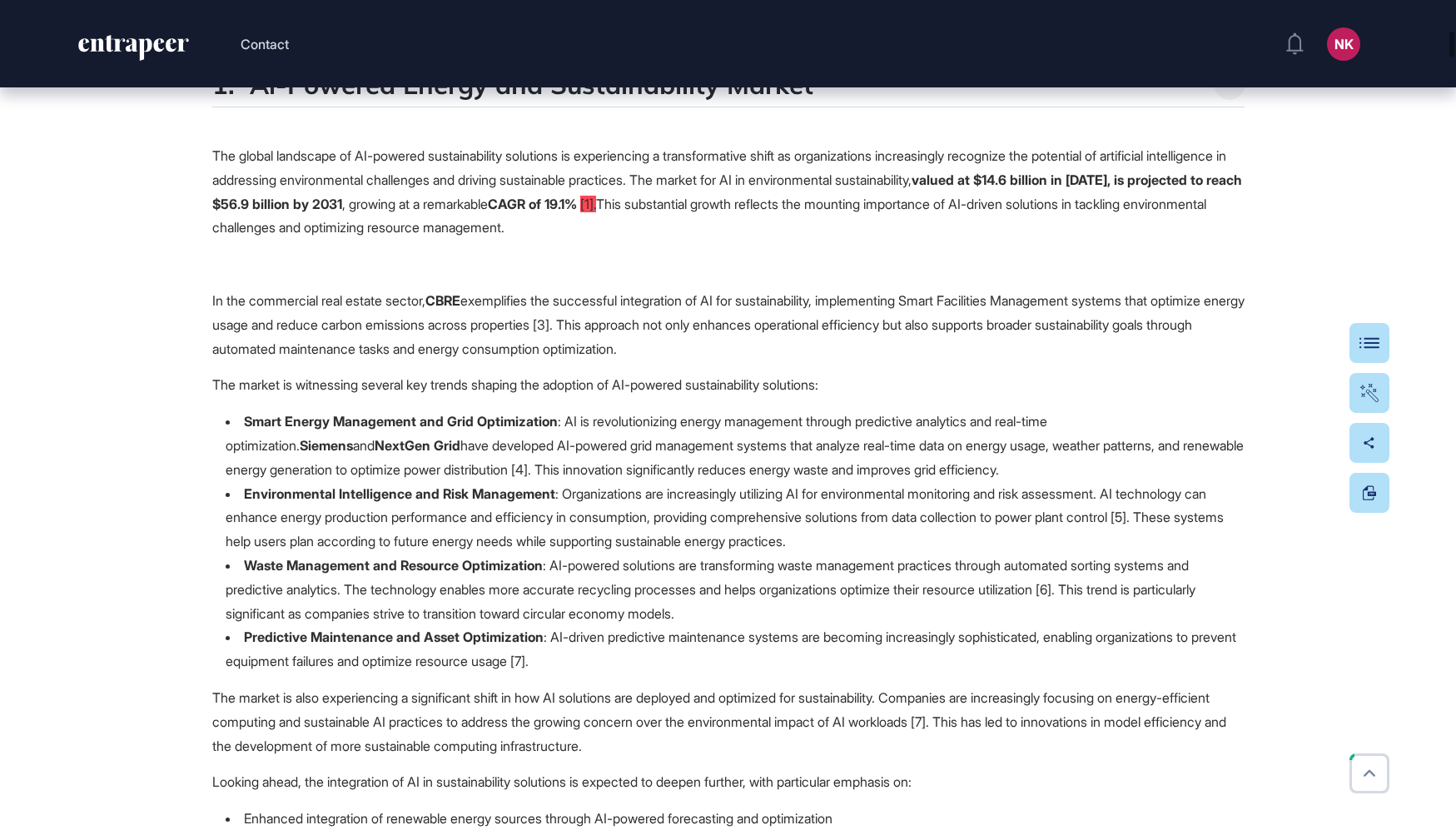
scroll to position [1514, 0]
click at [730, 642] on p "Predictive Maintenance and Asset Optimization : AI-driven predictive maintenanc…" at bounding box center [731, 651] width 1011 height 41
click at [596, 210] on span "[1]." at bounding box center [588, 206] width 16 height 16
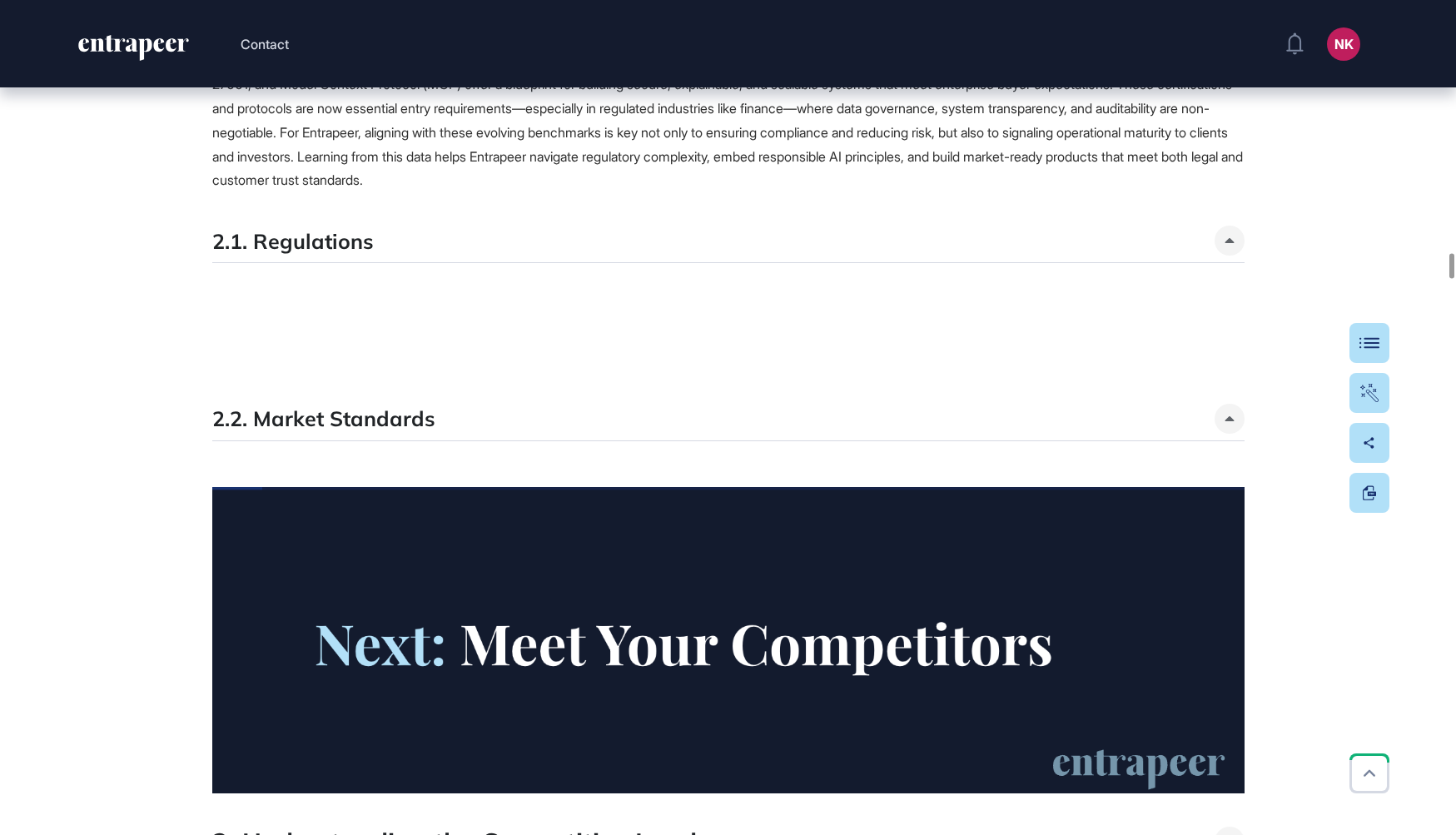
scroll to position [12652, 0]
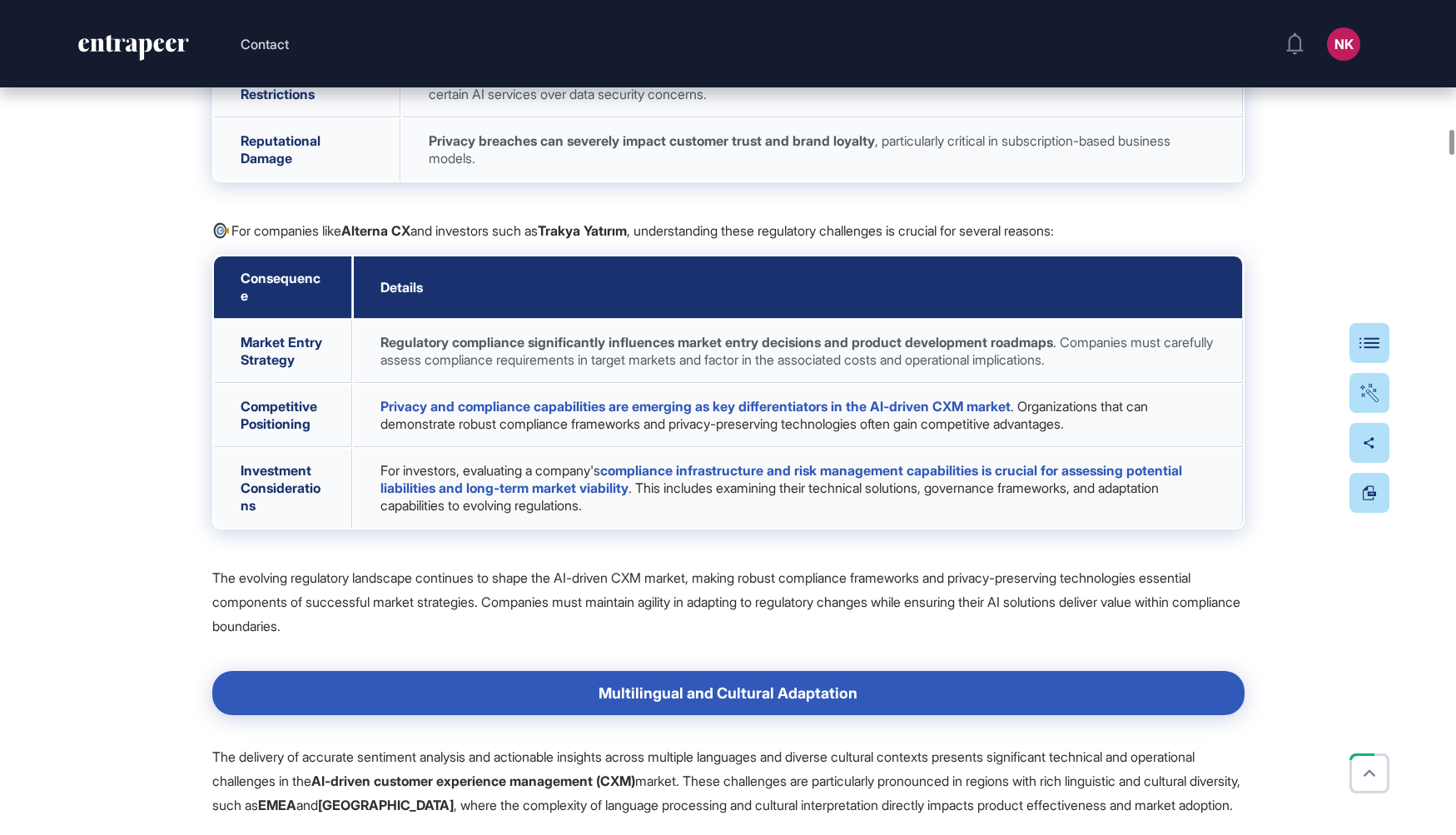
scroll to position [11921, 0]
